Goal: Information Seeking & Learning: Learn about a topic

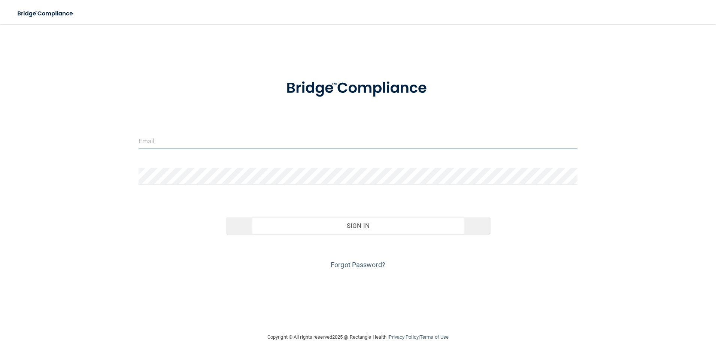
type input "[EMAIL_ADDRESS][DOMAIN_NAME]"
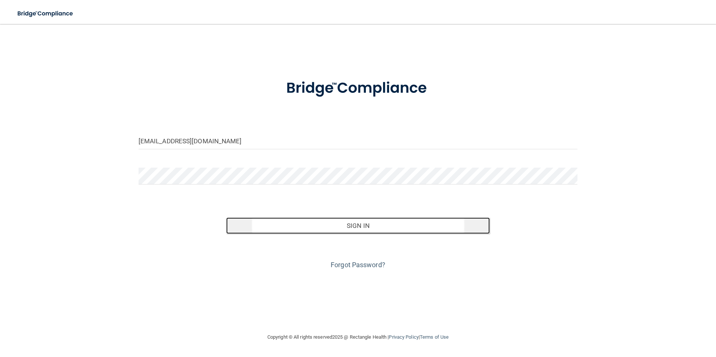
click at [328, 226] on button "Sign In" at bounding box center [357, 225] width 263 height 16
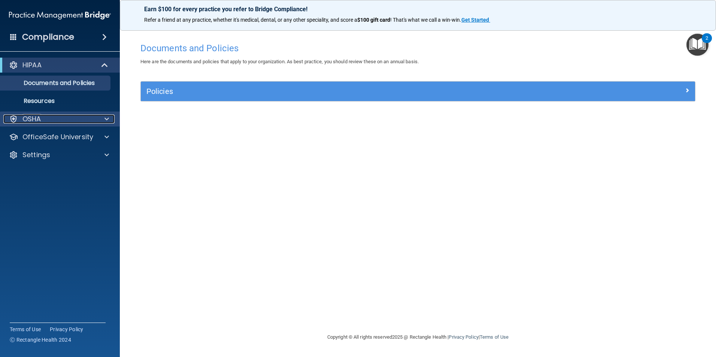
click at [66, 120] on div "OSHA" at bounding box center [49, 119] width 93 height 9
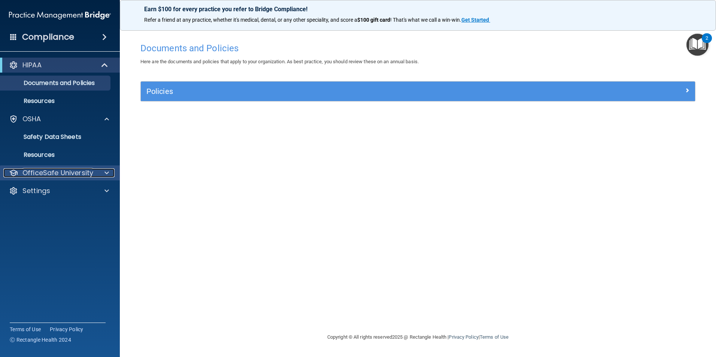
click at [86, 170] on p "OfficeSafe University" at bounding box center [57, 172] width 71 height 9
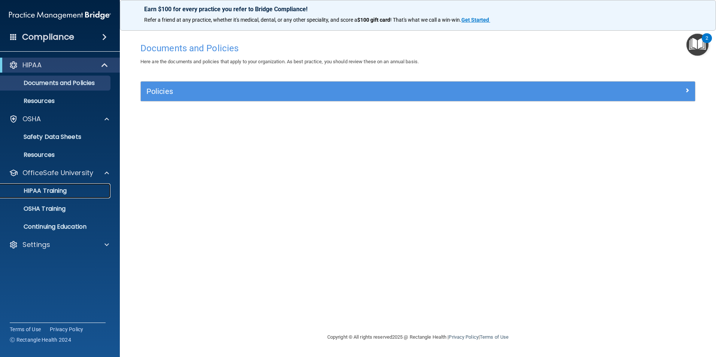
click at [56, 193] on p "HIPAA Training" at bounding box center [36, 190] width 62 height 7
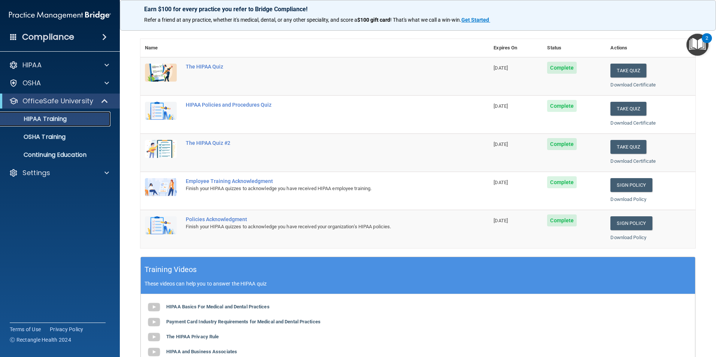
scroll to position [57, 0]
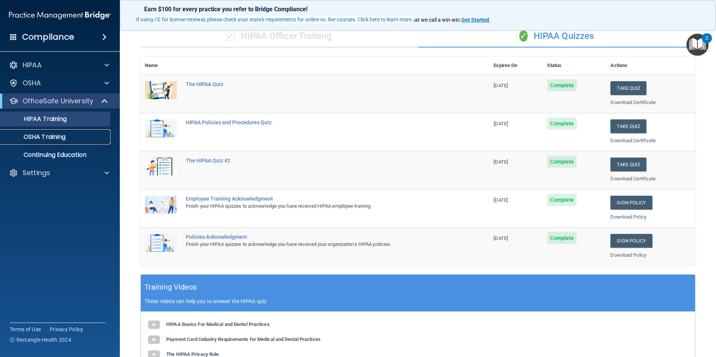
click at [57, 138] on p "OSHA Training" at bounding box center [35, 136] width 61 height 7
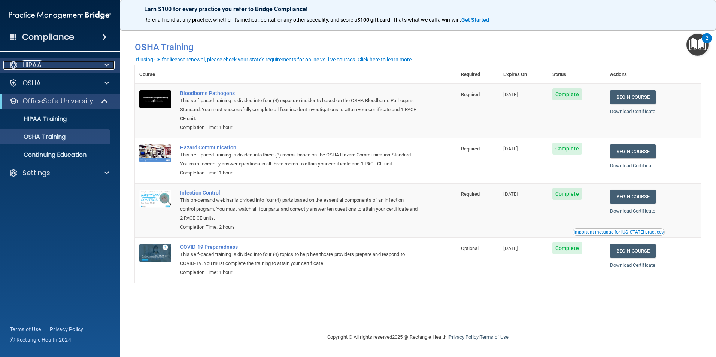
click at [51, 66] on div "HIPAA" at bounding box center [49, 65] width 93 height 9
